Goal: Find specific page/section: Find specific page/section

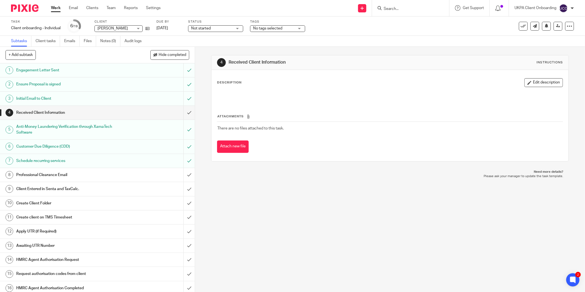
click at [389, 9] on input "Search" at bounding box center [408, 9] width 50 height 5
paste input "[PERSON_NAME]"
type input "[PERSON_NAME]"
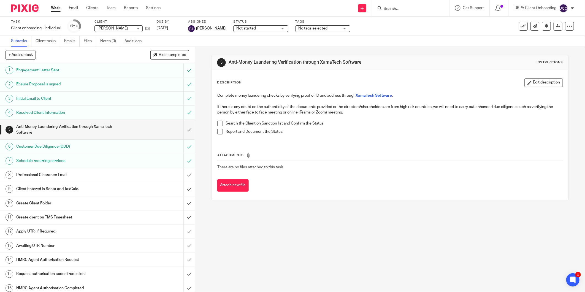
click at [409, 8] on input "Search" at bounding box center [408, 9] width 50 height 5
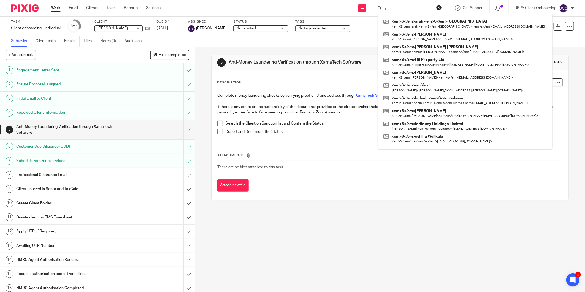
type input "s &"
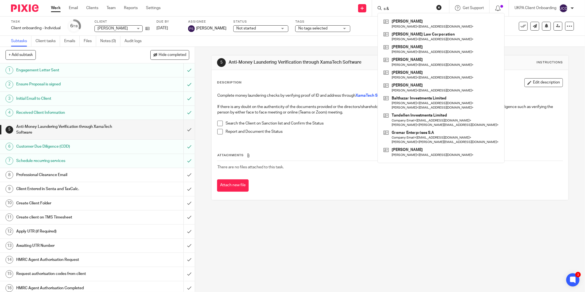
click at [391, 8] on input "s &" at bounding box center [408, 9] width 50 height 5
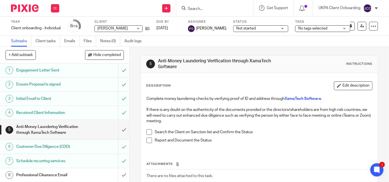
click at [224, 8] on input "Search" at bounding box center [212, 9] width 50 height 5
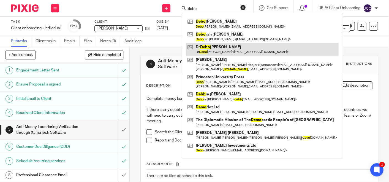
type input "debo"
